Goal: Navigation & Orientation: Find specific page/section

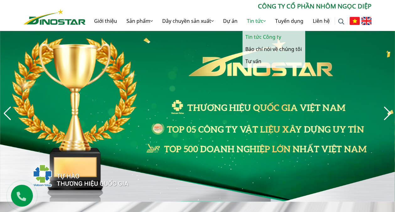
click at [269, 38] on link "Tin tức Công ty" at bounding box center [273, 37] width 63 height 12
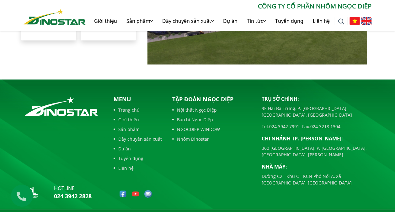
scroll to position [1424, 0]
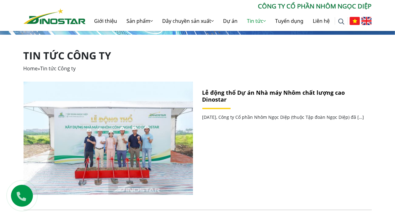
scroll to position [94, 0]
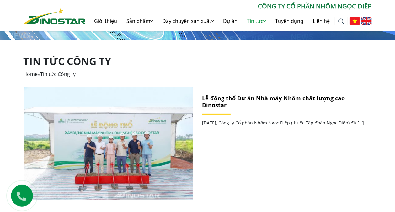
click at [52, 24] on div "Tìm kiếm cho: ******** CÔNG TY CỔ PHẦN NHÔM NGỌC DIỆP Giới thiệu Sản phẩm Sản p…" at bounding box center [197, 16] width 357 height 29
click at [57, 20] on img at bounding box center [55, 16] width 62 height 16
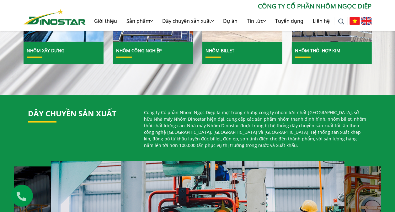
scroll to position [264, 0]
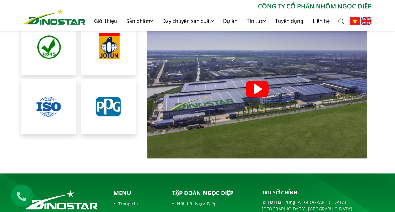
scroll to position [1424, 0]
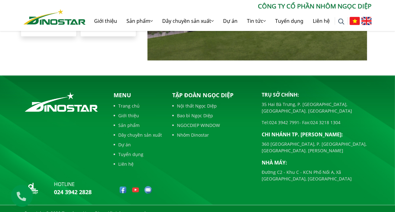
click at [134, 103] on link "Trang chủ" at bounding box center [138, 106] width 48 height 7
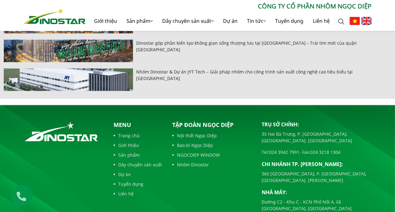
scroll to position [2374, 0]
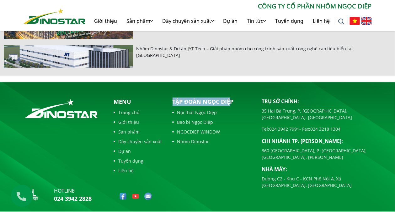
drag, startPoint x: 173, startPoint y: 85, endPoint x: 232, endPoint y: 87, distance: 59.3
click at [232, 98] on p "Tập đoàn Ngọc Diệp" at bounding box center [212, 102] width 80 height 8
click at [230, 109] on link "Nội thất Ngọc Diệp" at bounding box center [212, 112] width 80 height 7
